Goal: Book appointment/travel/reservation

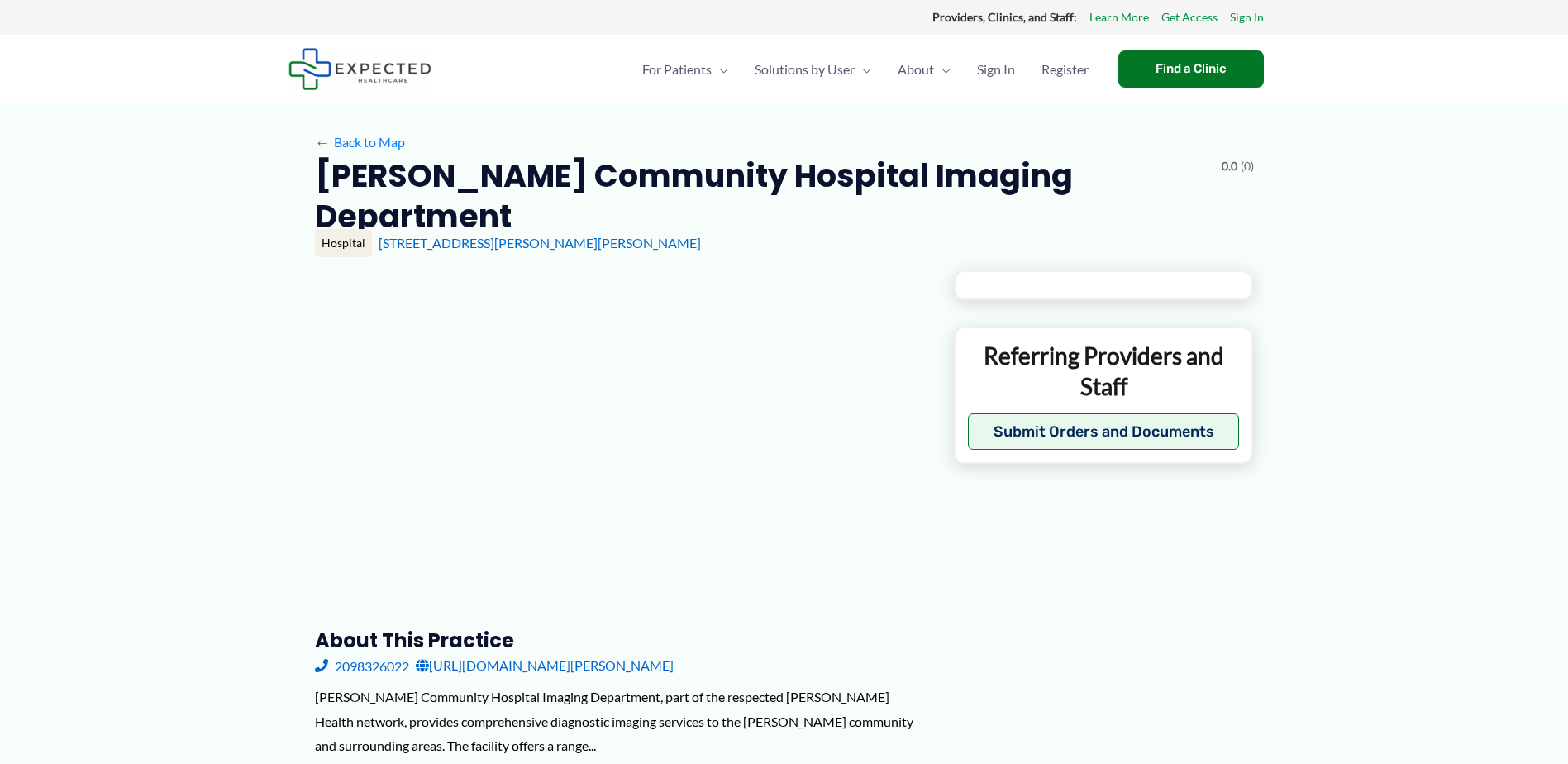
type input "**********"
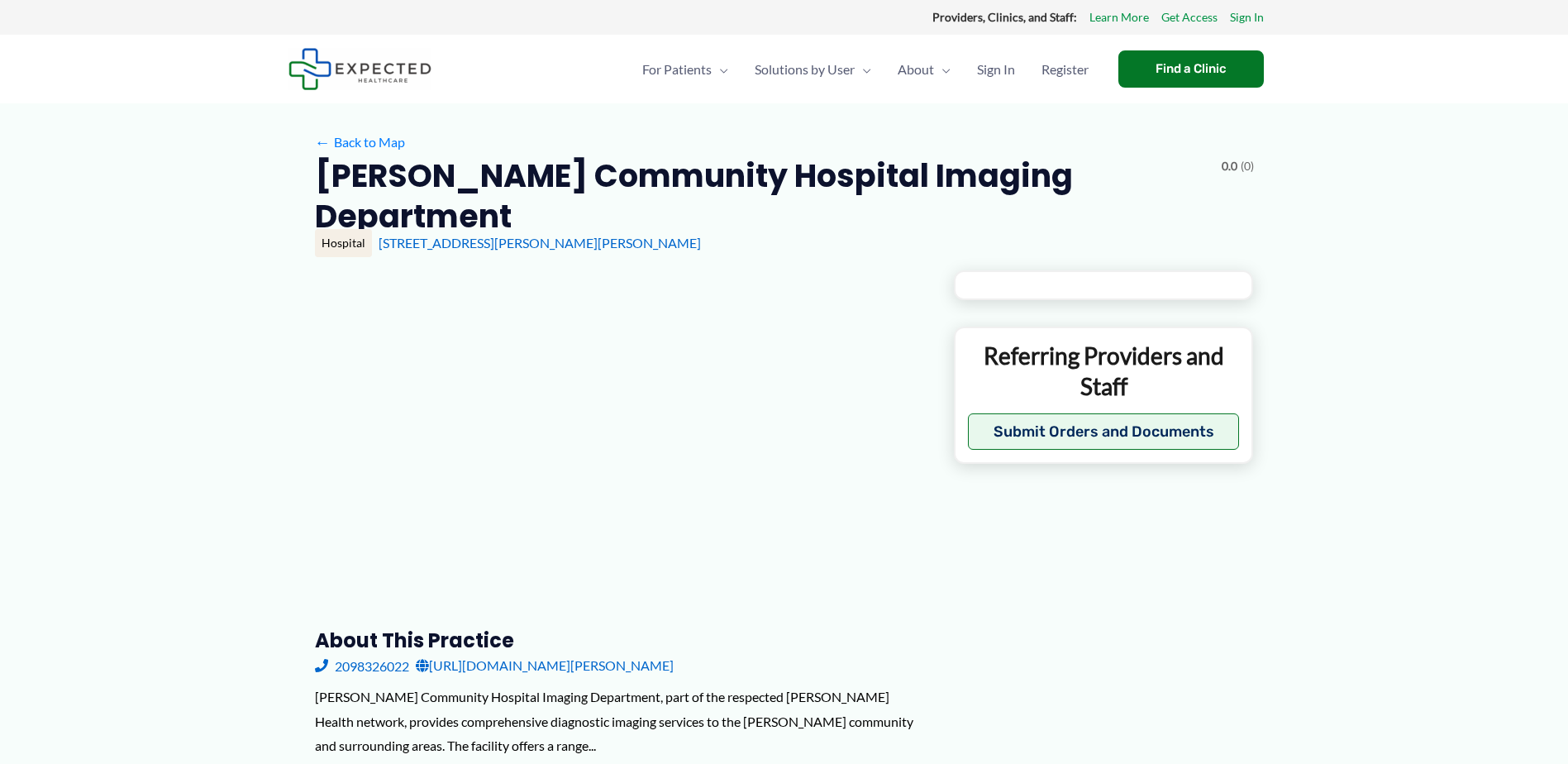
type input "**********"
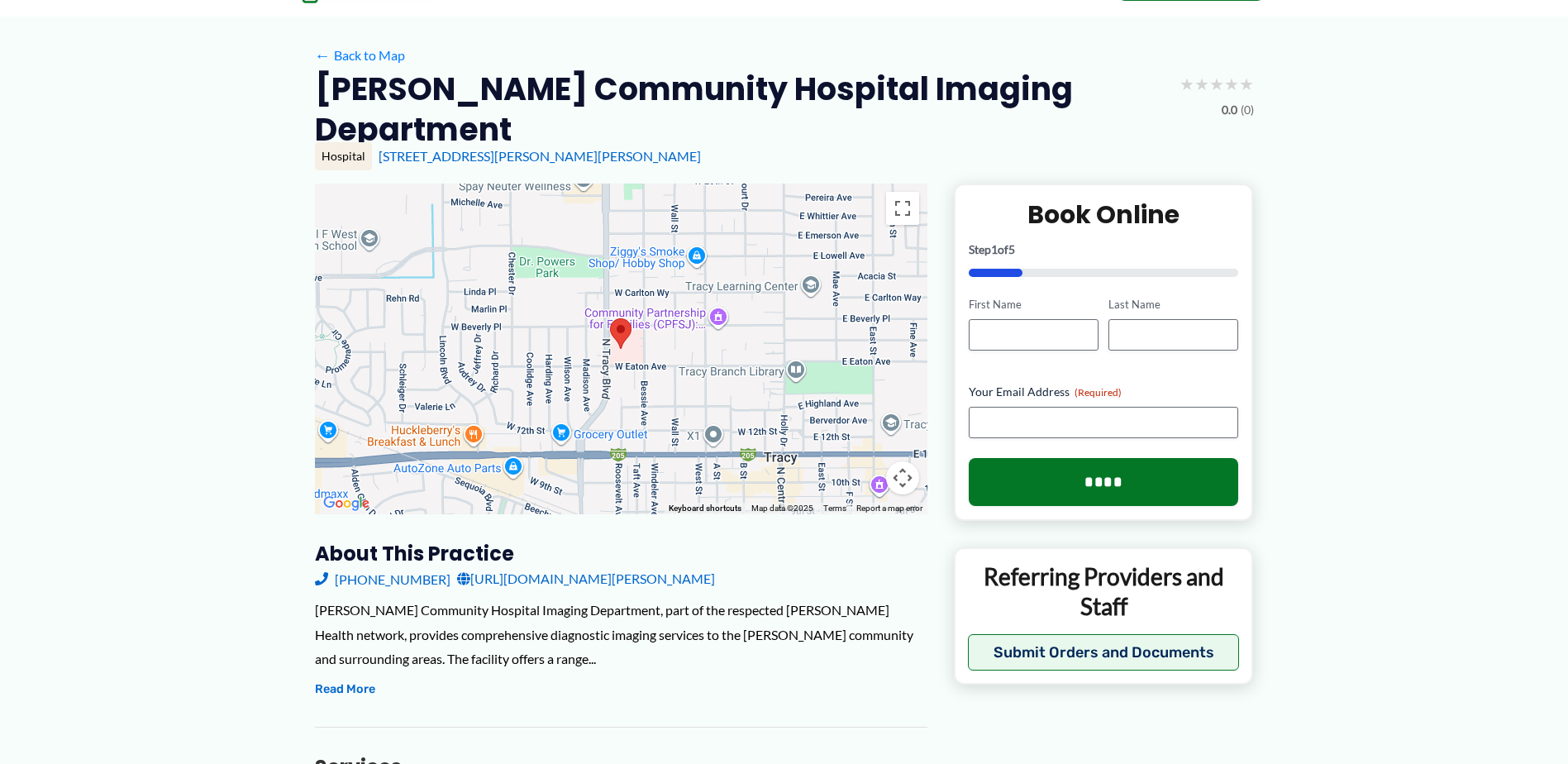
scroll to position [165, 0]
